Goal: Task Accomplishment & Management: Use online tool/utility

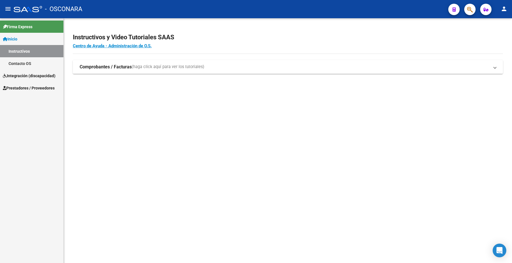
click at [44, 86] on span "Prestadores / Proveedores" at bounding box center [29, 88] width 52 height 6
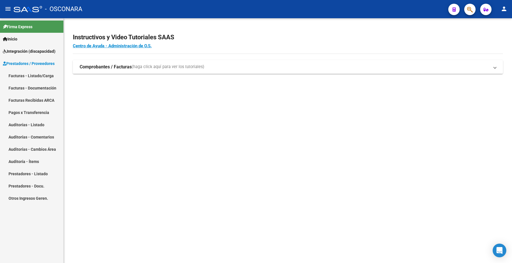
click at [42, 73] on link "Facturas - Listado/Carga" at bounding box center [31, 75] width 63 height 12
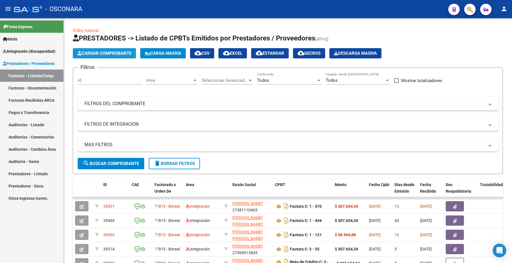
click at [111, 56] on button "Cargar Comprobante" at bounding box center [104, 53] width 63 height 10
click at [154, 97] on mat-expansion-panel-header "FILTROS DEL COMPROBANTE" at bounding box center [288, 104] width 420 height 14
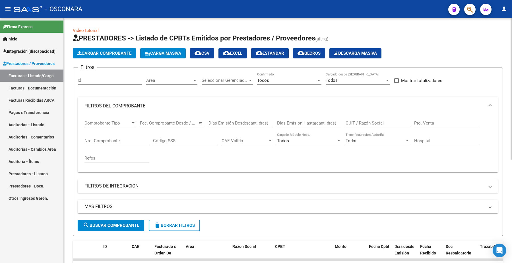
click at [377, 121] on input "CUIT / Razón Social" at bounding box center [378, 122] width 64 height 5
paste input "27223769034"
type input "27223769034"
click at [118, 221] on button "search Buscar Comprobante" at bounding box center [111, 224] width 67 height 11
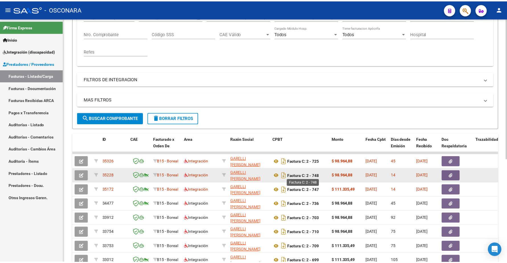
scroll to position [142, 0]
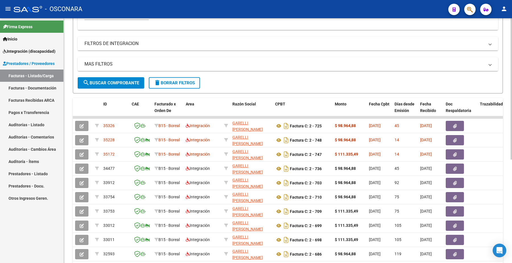
click at [314, 27] on div "Comprobante Tipo Comprobante Tipo Fecha inicio – Fecha fin Fec. Comprobante Des…" at bounding box center [288, 1] width 420 height 57
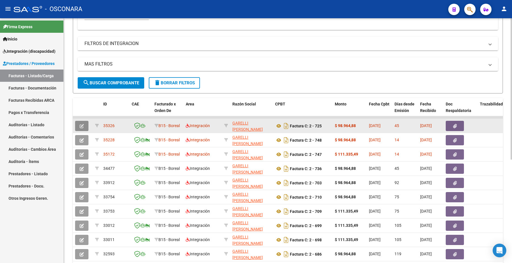
click at [82, 125] on icon "button" at bounding box center [82, 126] width 4 height 4
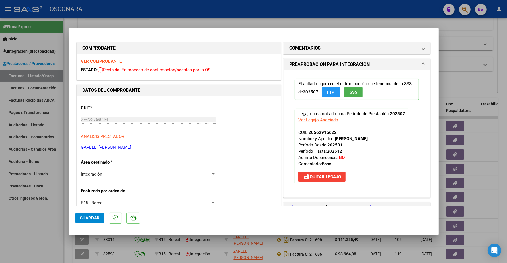
scroll to position [0, 0]
click at [112, 59] on strong "VER COMPROBANTE" at bounding box center [101, 61] width 41 height 5
